Goal: Transaction & Acquisition: Obtain resource

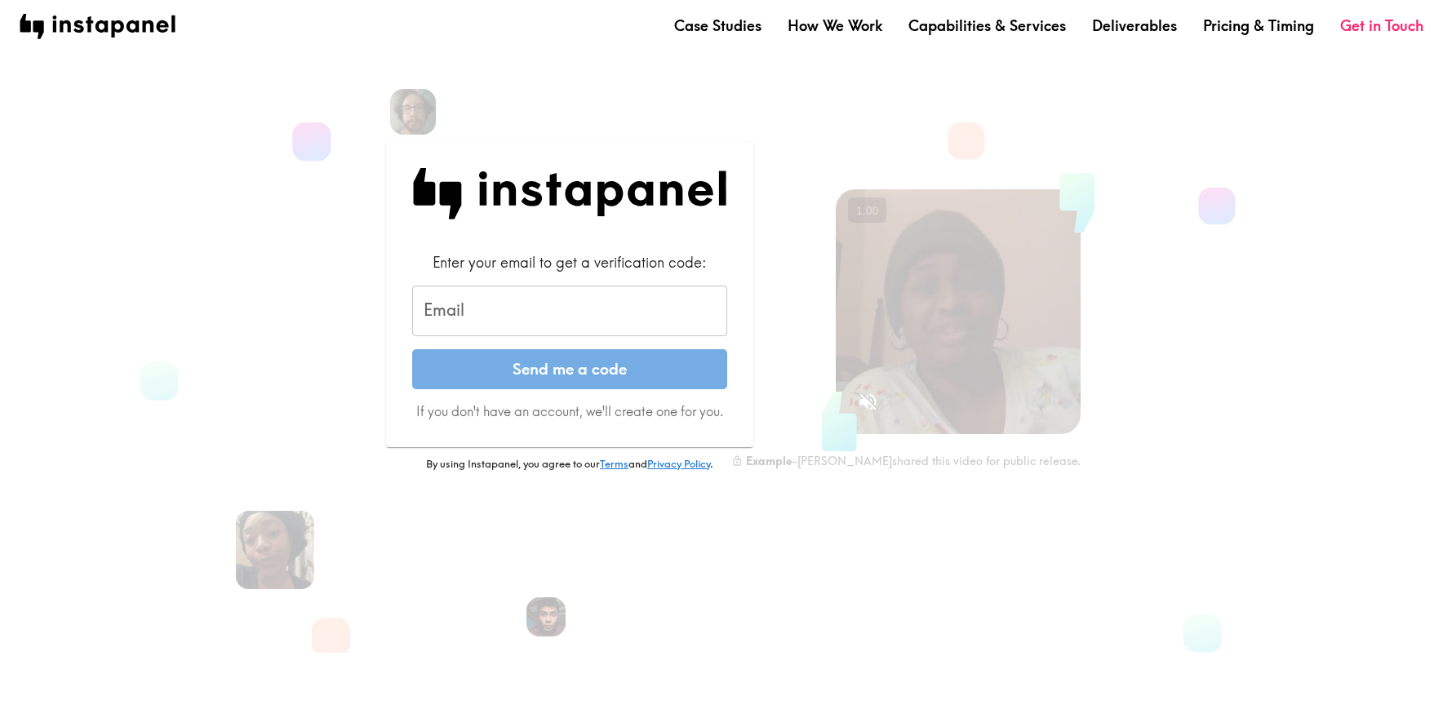
click at [525, 305] on input "Email" at bounding box center [569, 311] width 315 height 51
type input "[EMAIL_ADDRESS][DOMAIN_NAME]"
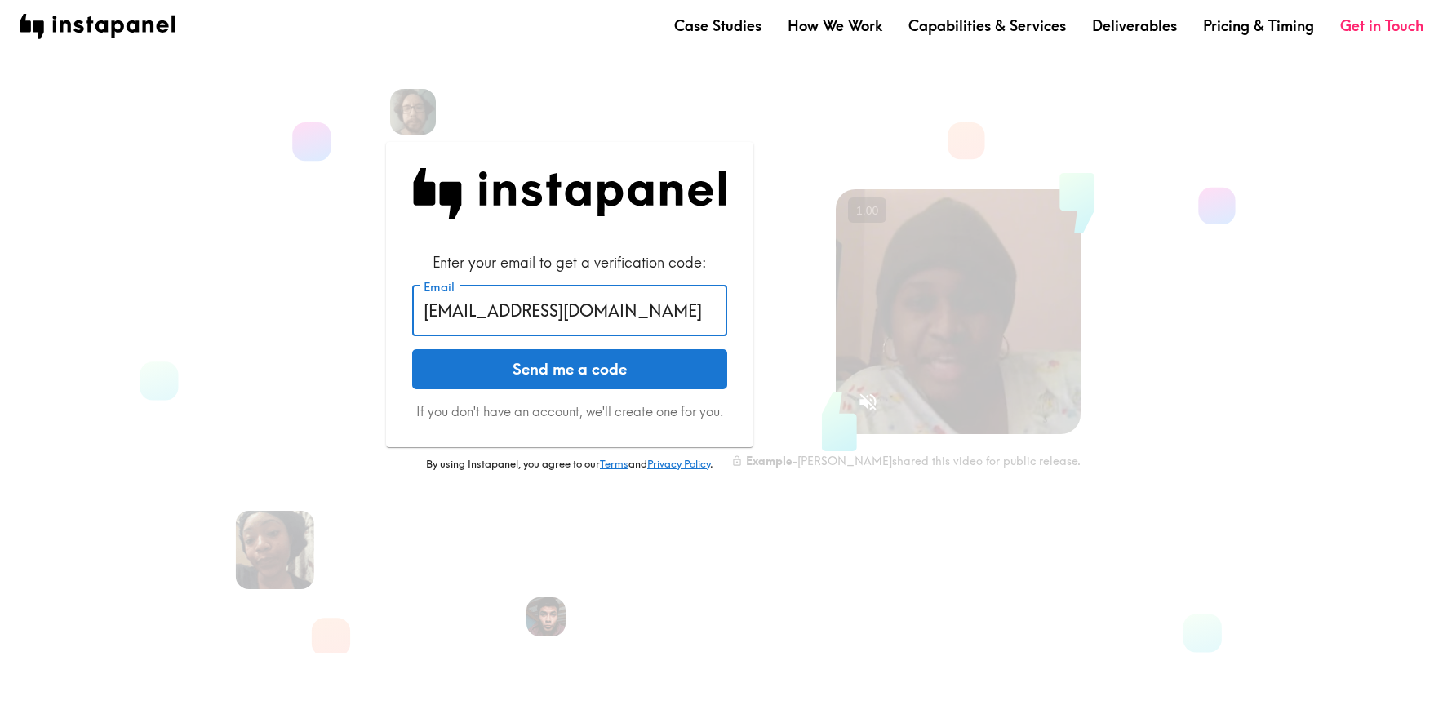
click at [543, 366] on button "Send me a code" at bounding box center [569, 369] width 315 height 41
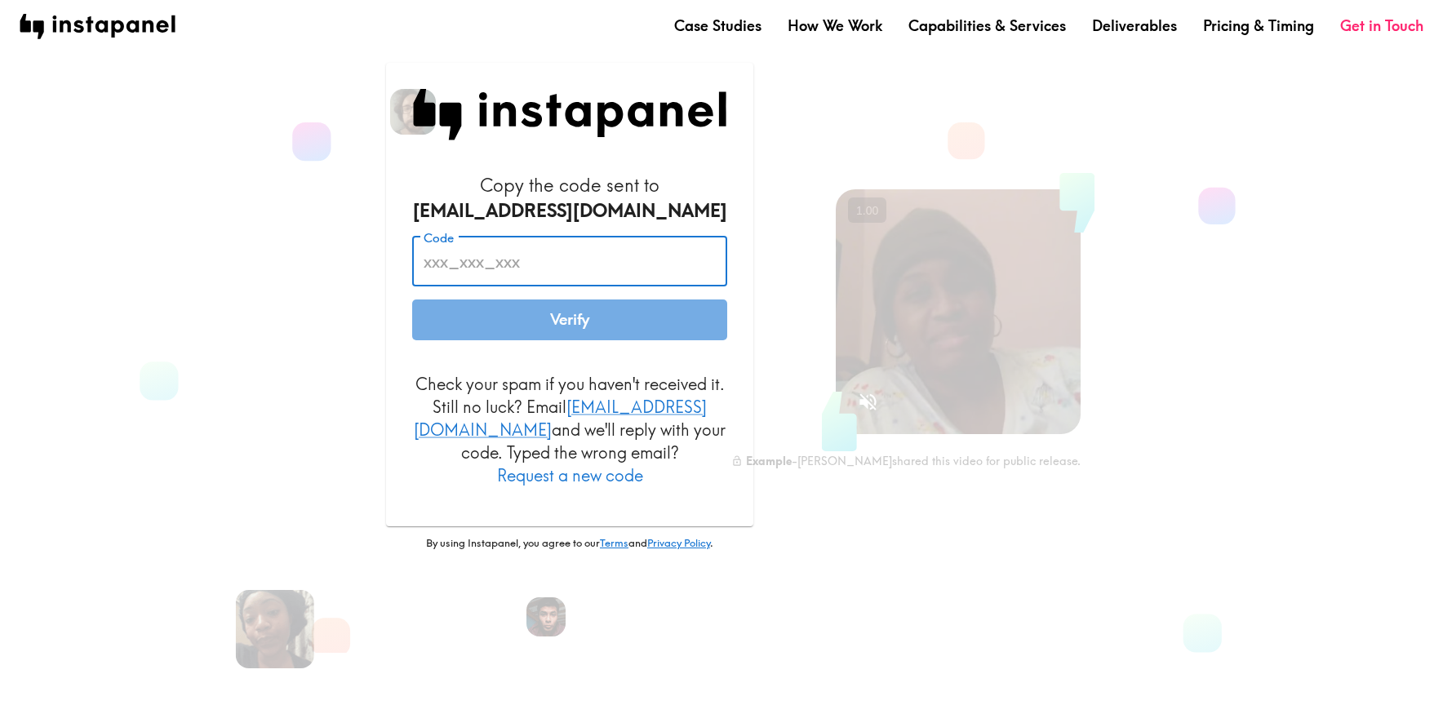
click at [583, 277] on input "Code" at bounding box center [569, 262] width 315 height 51
paste input "HDJ_K5j_Mpi"
type input "HDJ_K5j_Mpi"
click at [459, 338] on button "Verify" at bounding box center [569, 319] width 315 height 41
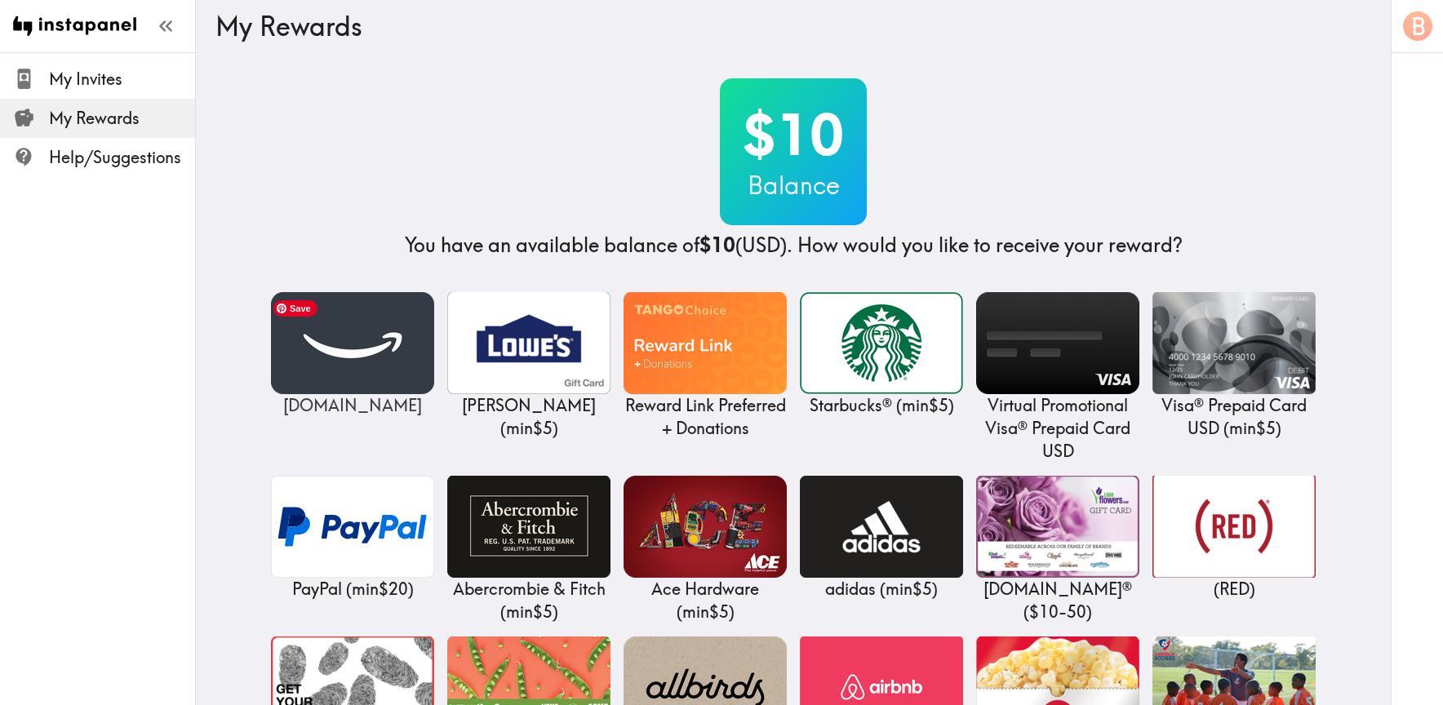
click at [307, 344] on img at bounding box center [352, 343] width 163 height 102
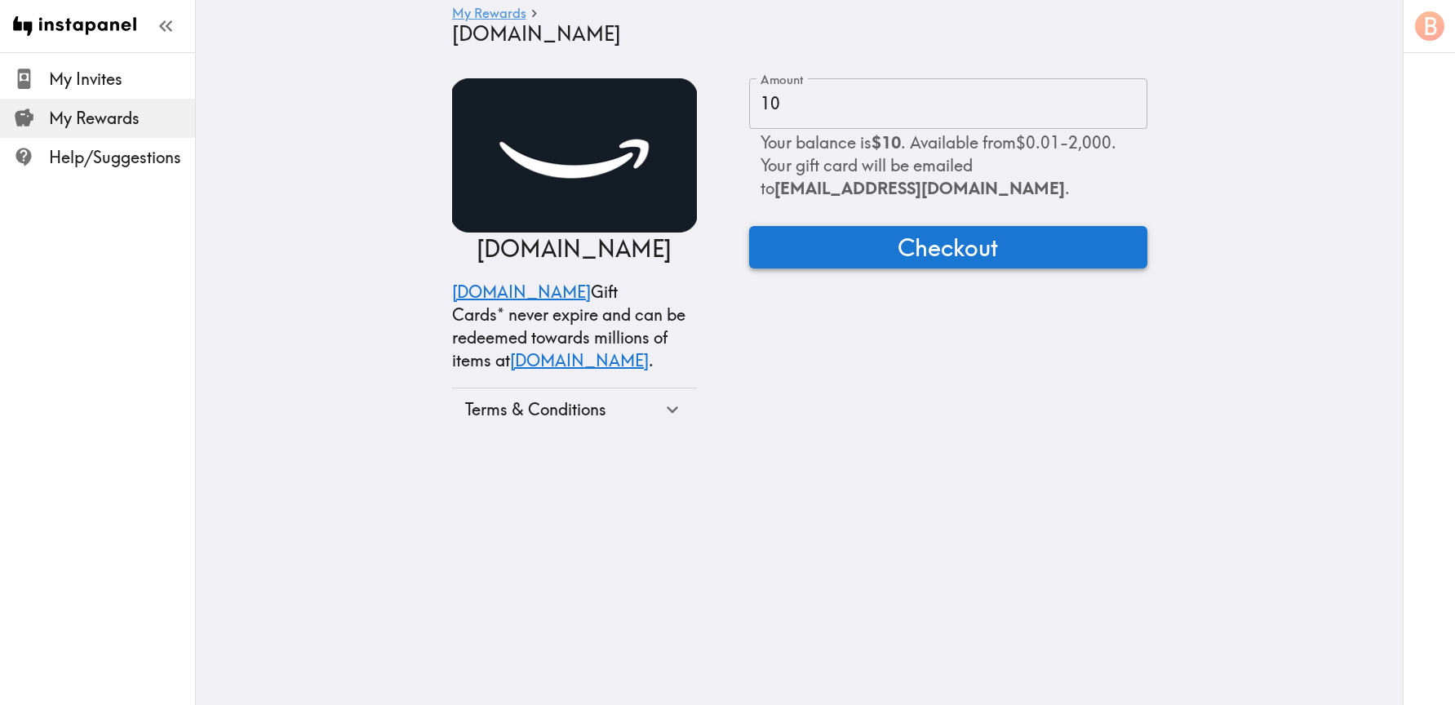
click at [797, 246] on button "Checkout" at bounding box center [948, 247] width 398 height 42
